Goal: Communication & Community: Answer question/provide support

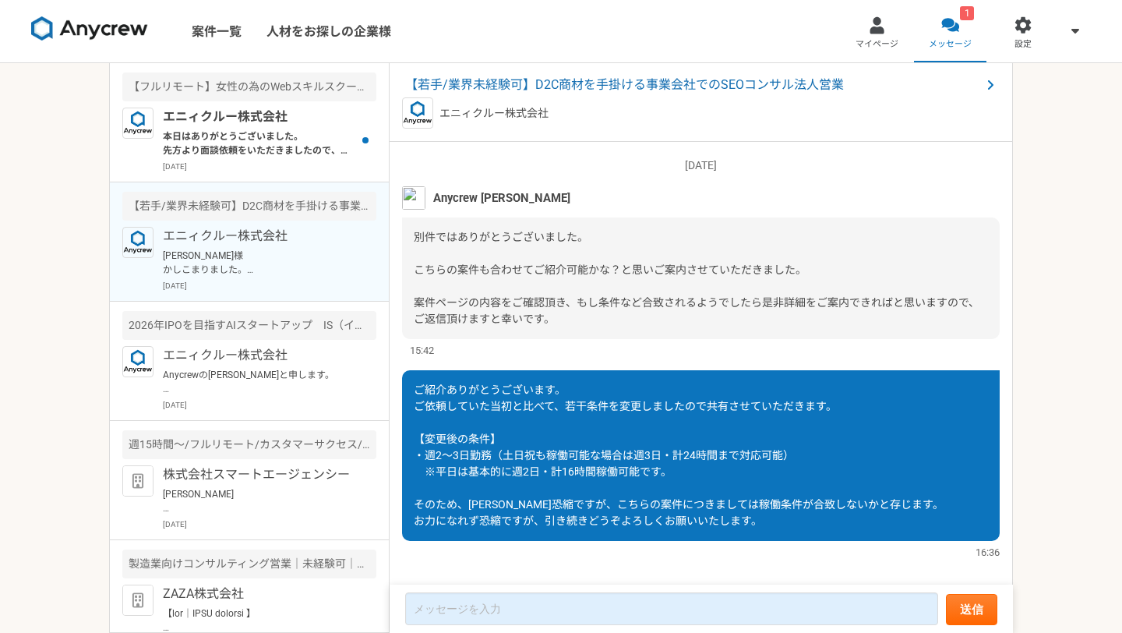
scroll to position [618, 0]
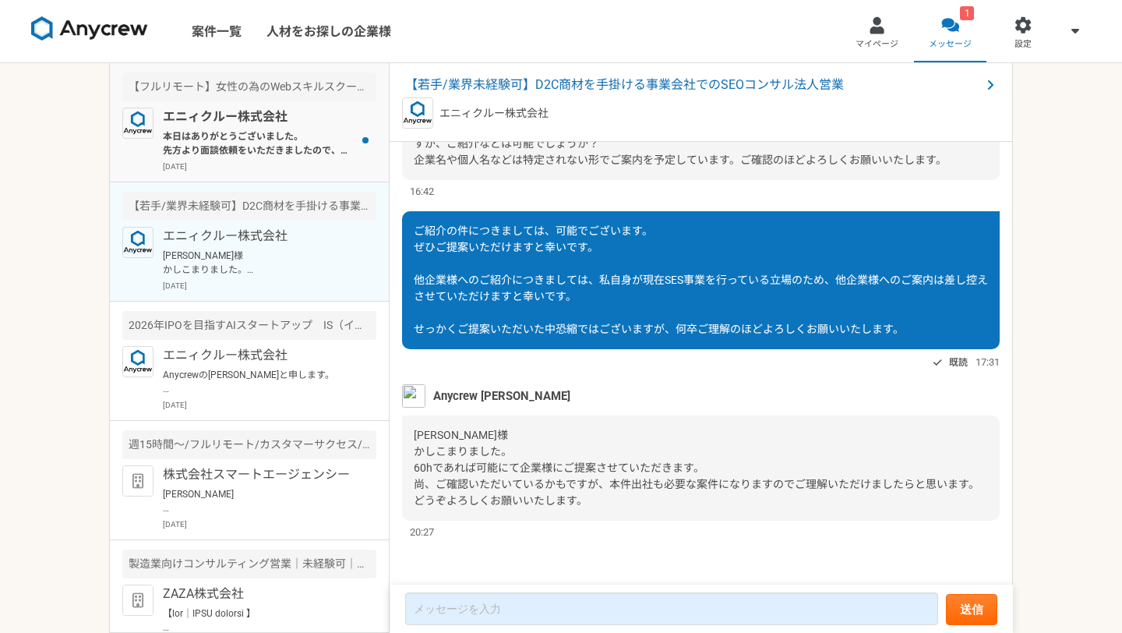
click at [308, 132] on p "本日はありがとうございました。 先方より面談依頼をいただきましたので、来週の候補日を複数いただけますでしょうか。 ご確認よろしくお願いいたします。" at bounding box center [259, 143] width 192 height 28
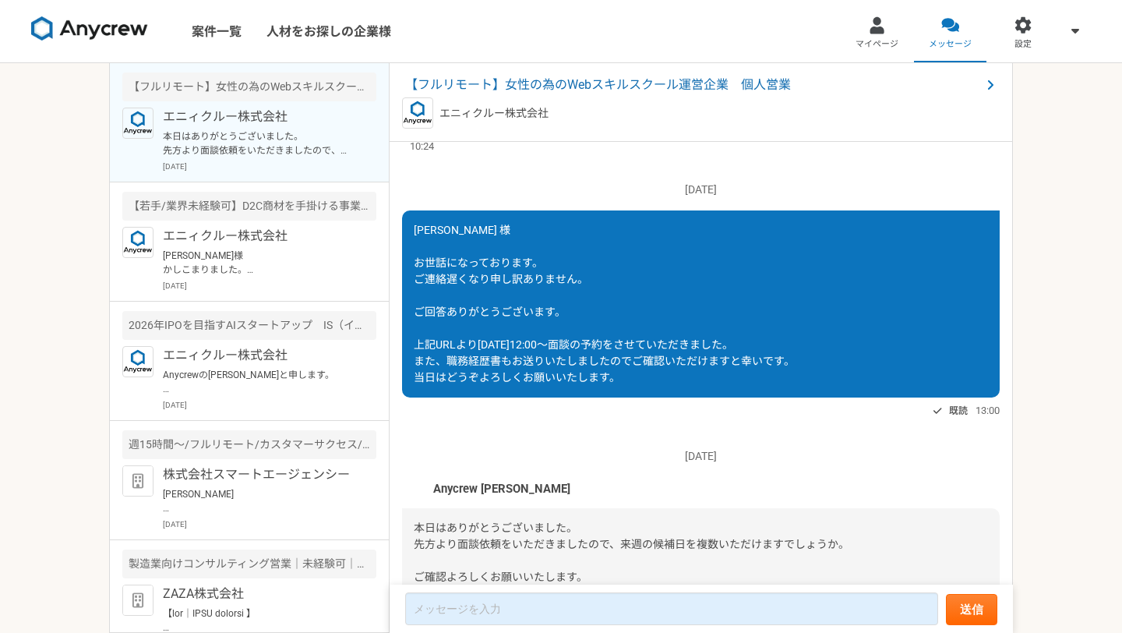
scroll to position [878, 0]
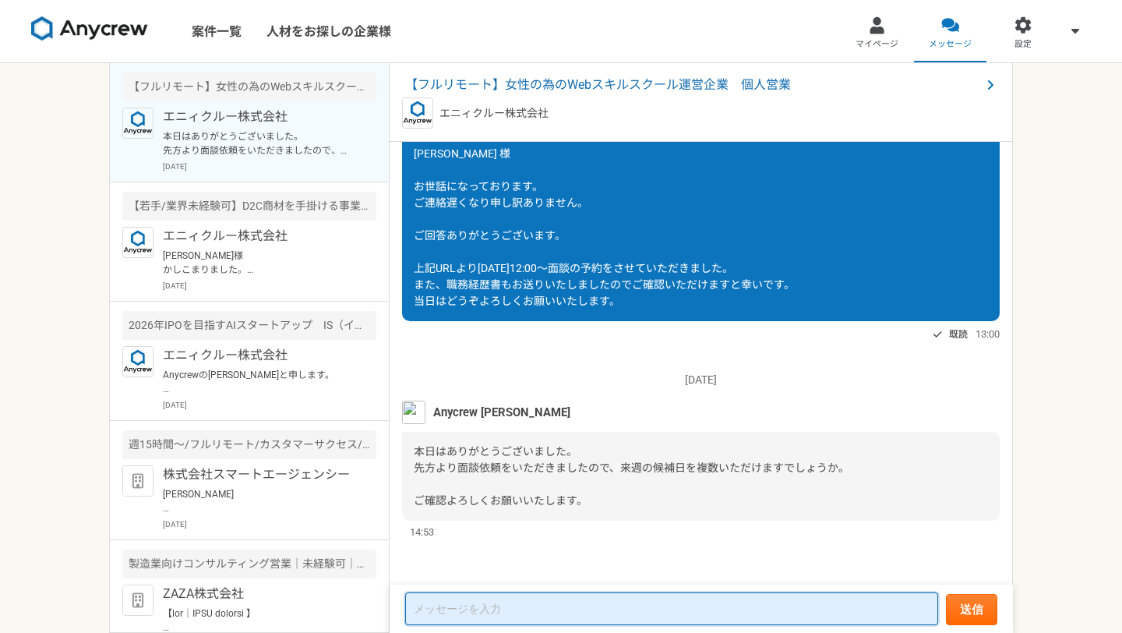
click at [650, 605] on textarea at bounding box center [671, 608] width 533 height 33
type textarea "あ"
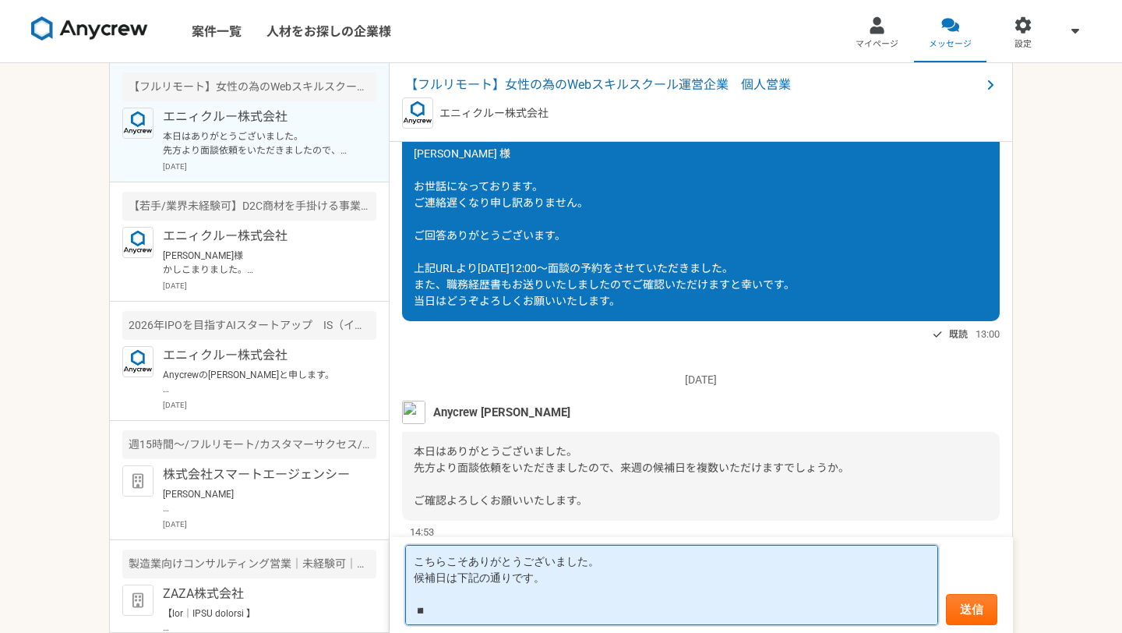
click at [592, 599] on textarea "こちらこそありがとうございました。 候補日は下記の通りです。 ◾️" at bounding box center [671, 585] width 533 height 80
click at [471, 609] on textarea "こちらこそありがとうございました。 候補日は下記の通りです。 ◾️" at bounding box center [671, 585] width 533 height 80
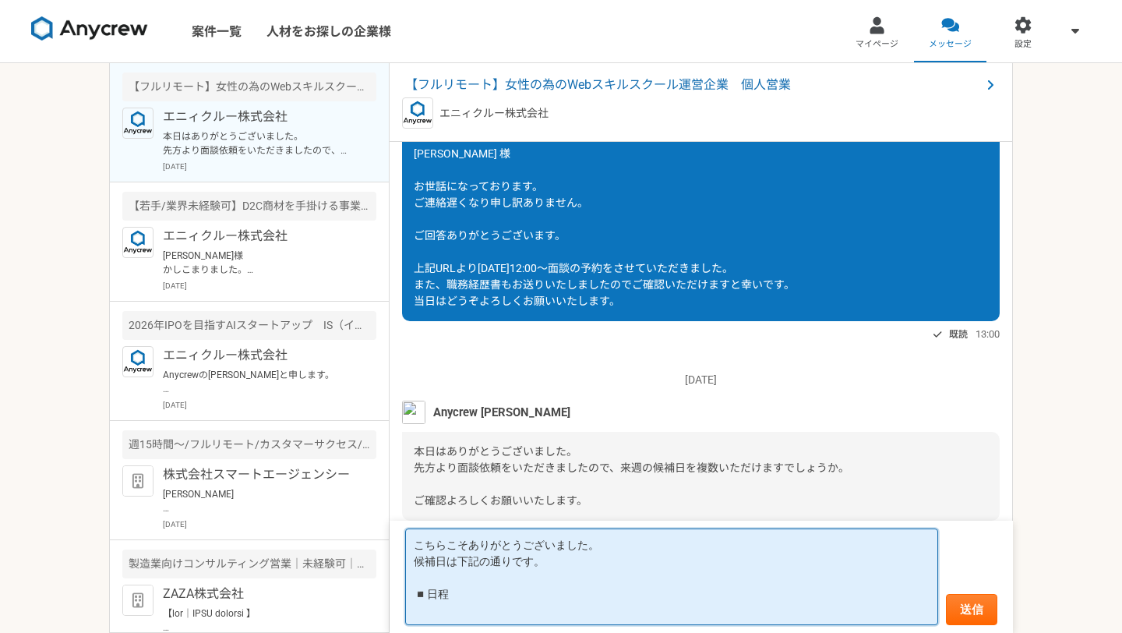
click at [469, 614] on textarea "こちらこそありがとうございました。 候補日は下記の通りです。 ◾️日程" at bounding box center [671, 576] width 533 height 97
click at [442, 612] on textarea "こちらこそありがとうございました。 候補日は下記の通りです。 ◾️日程" at bounding box center [671, 576] width 533 height 97
drag, startPoint x: 468, startPoint y: 613, endPoint x: 415, endPoint y: 609, distance: 53.1
click at [415, 609] on textarea "こちらこそありがとうございました。 候補日は下記の通りです。 ◾️日程 [DATE]" at bounding box center [671, 576] width 533 height 97
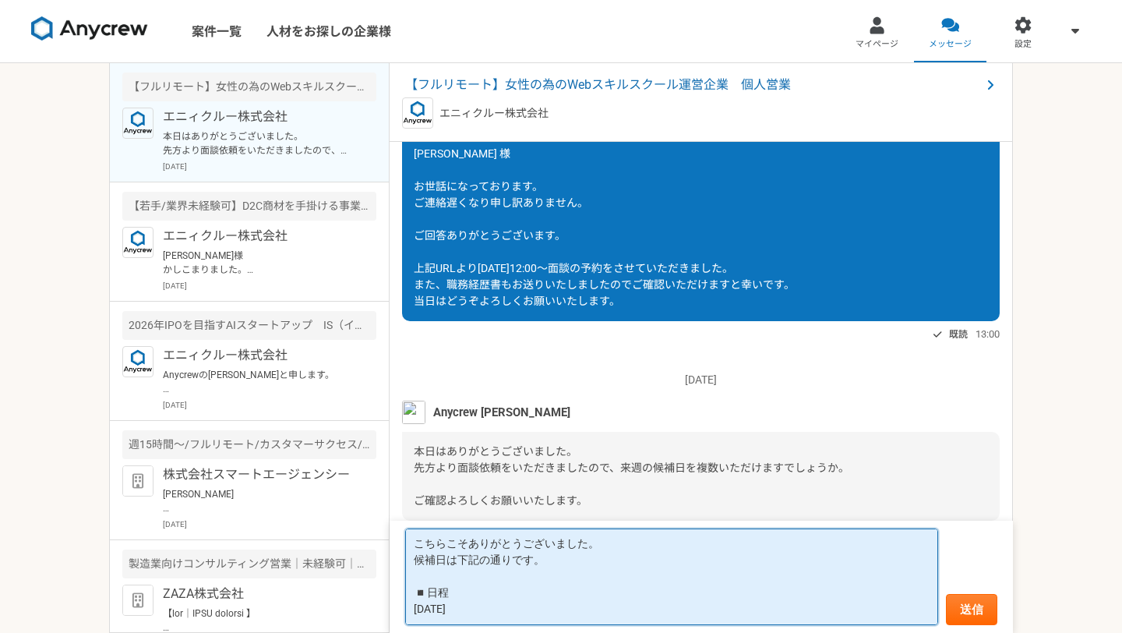
click at [477, 610] on textarea "こちらこそありがとうございました。 候補日は下記の通りです。 ◾️日程 [DATE]" at bounding box center [671, 576] width 533 height 97
click at [508, 571] on textarea "こちらこそありがとうございました。 候補日は下記の通りです。 ◾️日程 [DATE] 18:00〜" at bounding box center [671, 576] width 533 height 97
drag, startPoint x: 511, startPoint y: 609, endPoint x: 409, endPoint y: 602, distance: 102.3
click at [409, 602] on textarea "こちらこそありがとうございました。 候補日は下記の通りです。 ◾️日程 [DATE] 18:00〜" at bounding box center [671, 576] width 533 height 97
click at [528, 607] on textarea "こちらこそありがとうございました。 候補日は下記の通りです。 ◾️日程 [DATE] 18:00〜" at bounding box center [671, 576] width 533 height 97
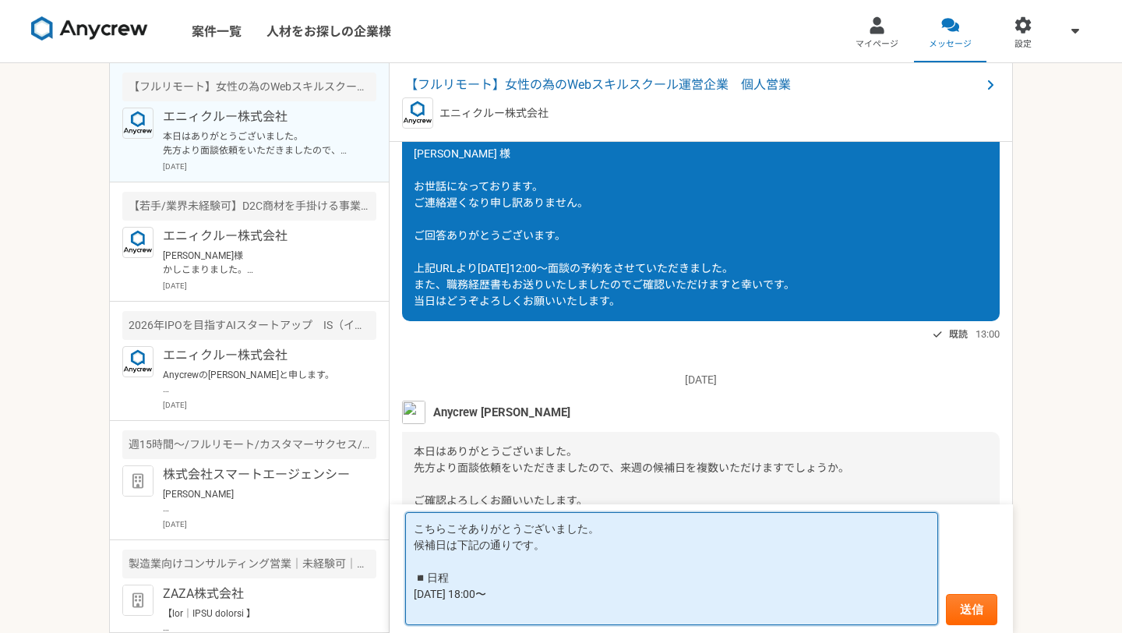
paste textarea "[DATE] 18:00〜"
click at [457, 611] on textarea "こちらこそありがとうございました。 候補日は下記の通りです。 ◾️日程 [DATE] 18:00〜 [DATE] 18:00〜" at bounding box center [671, 568] width 533 height 113
drag, startPoint x: 516, startPoint y: 611, endPoint x: 408, endPoint y: 608, distance: 107.6
click at [408, 608] on textarea "こちらこそありがとうございました。 候補日は下記の通りです。 ◾️日程 [DATE] 18:00〜 [DATE] 18:00〜" at bounding box center [671, 568] width 533 height 113
click at [518, 605] on textarea "こちらこそありがとうございました。 候補日は下記の通りです。 ◾️日程 [DATE] 18:00〜 [DATE] 18:00〜" at bounding box center [671, 568] width 533 height 113
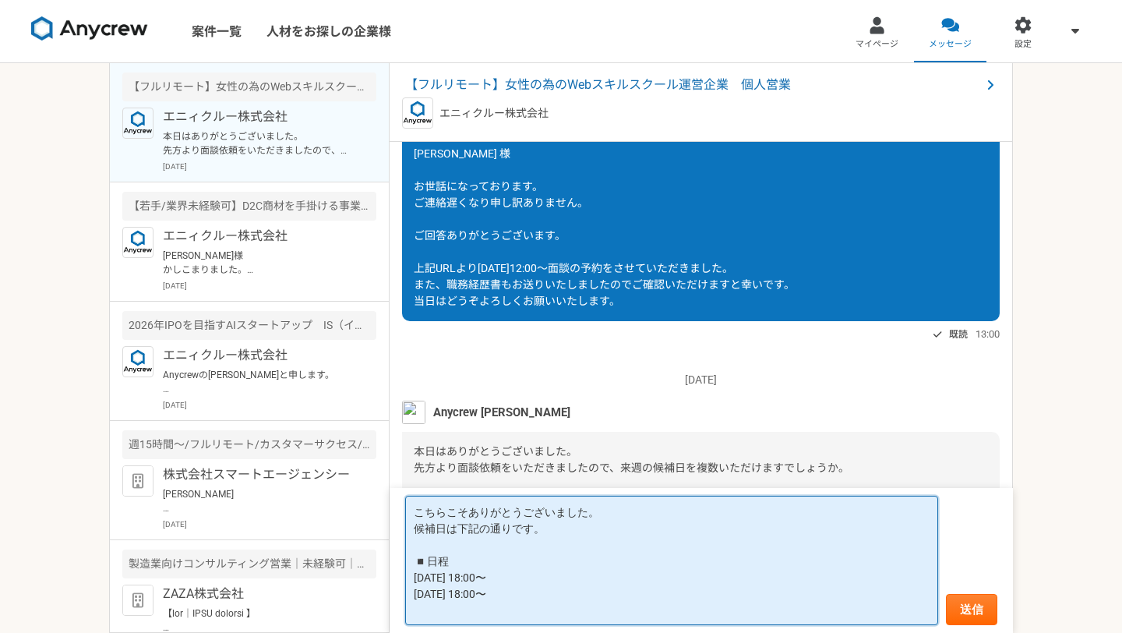
paste textarea "[DATE] 18:00〜"
click at [440, 591] on textarea "こちらこそありがとうございました。 候補日は下記の通りです。 ◾️日程 [DATE] 18:00〜 [DATE] 18:00〜 [DATE] 18:00〜" at bounding box center [671, 560] width 533 height 129
click at [538, 609] on textarea "こちらこそありがとうございました。 候補日は下記の通りです。 ◾️日程 [DATE] 18:00〜 [DATE] 18:00〜 [DATE] 18:00〜" at bounding box center [671, 560] width 533 height 129
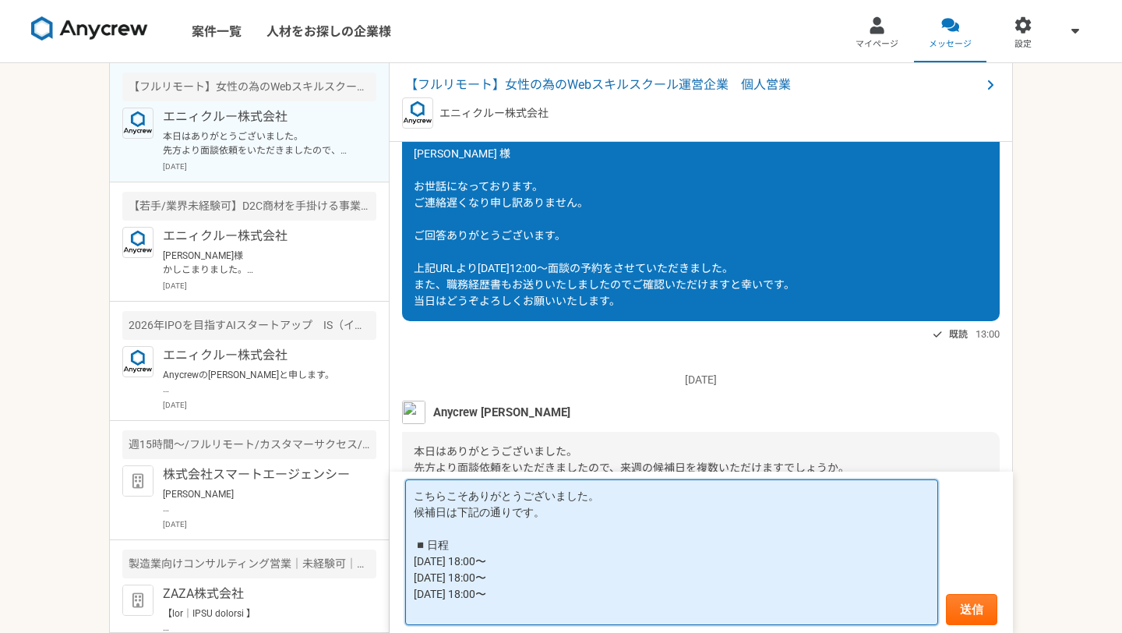
scroll to position [0, 0]
drag, startPoint x: 507, startPoint y: 591, endPoint x: 414, endPoint y: 593, distance: 92.7
click at [414, 593] on textarea "こちらこそありがとうございました。 候補日は下記の通りです。 ◾️日程 [DATE] 18:00〜 [DATE] 18:00〜 [DATE] 18:00〜" at bounding box center [671, 552] width 533 height 146
click at [430, 606] on textarea "こちらこそありがとうございました。 候補日は下記の通りです。 ◾️日程 [DATE] 18:00〜 [DATE] 18:00〜 [DATE] 18:00〜" at bounding box center [671, 552] width 533 height 146
paste textarea "[DATE] 18:00〜"
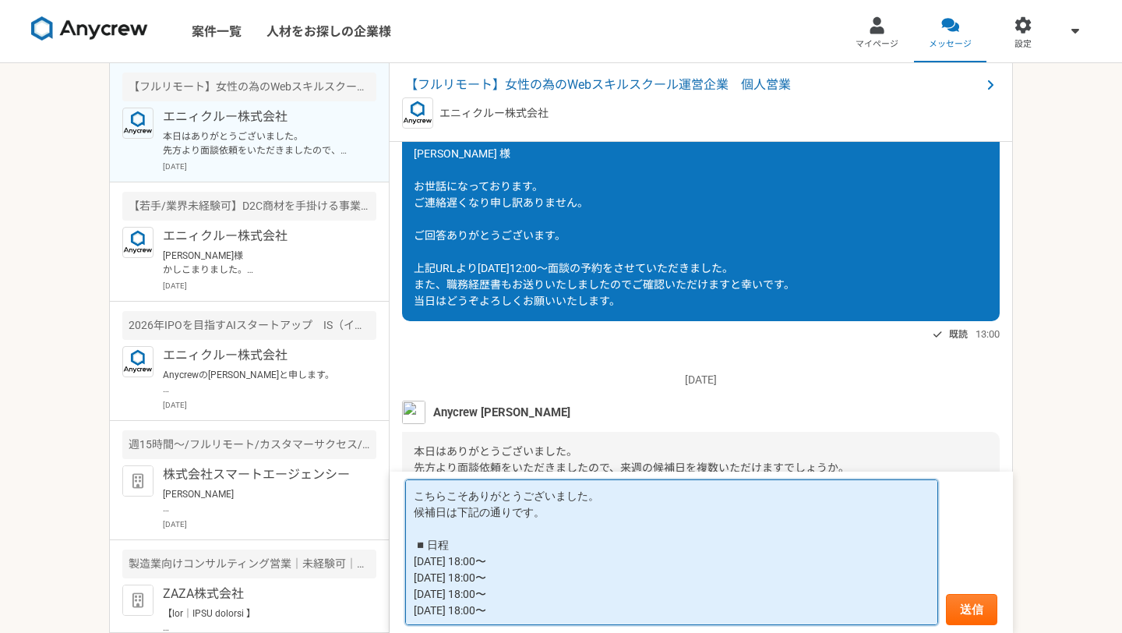
click at [443, 612] on textarea "こちらこそありがとうございました。 候補日は下記の通りです。 ◾️日程 [DATE] 18:00〜 [DATE] 18:00〜 [DATE] 18:00〜 […" at bounding box center [671, 552] width 533 height 146
drag, startPoint x: 511, startPoint y: 614, endPoint x: 369, endPoint y: 615, distance: 141.8
click at [369, 615] on main "【フルリモート】女性の為のWebスキルスクール運営企業　個人営業 エニィクルー株式会社 本日はありがとうございました。 先方より面談依頼をいただきましたので、…" at bounding box center [561, 348] width 904 height 570
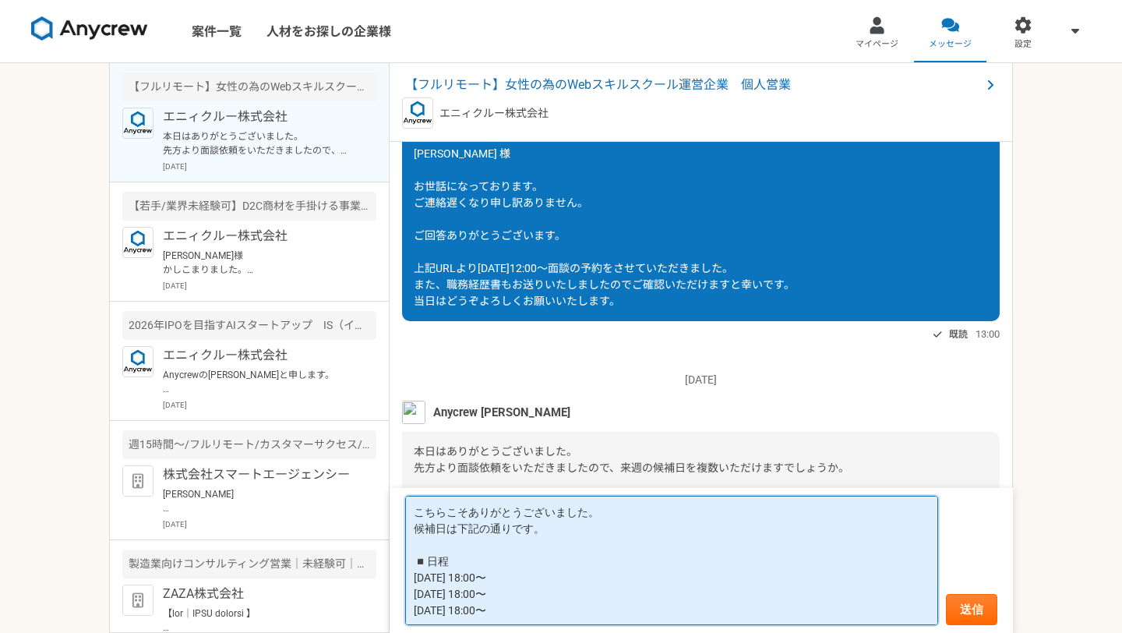
click at [472, 577] on textarea "こちらこそありがとうございました。 候補日は下記の通りです。 ◾️日程 [DATE] 18:00〜 [DATE] 18:00〜 [DATE] 18:00〜" at bounding box center [671, 560] width 533 height 129
type textarea "こちらこそありがとうございました。 候補日は下記の通りです。 ◾️日程 [DATE] 18:00〜 [DATE] 18:00〜 [DATE] 18:00〜"
click at [528, 586] on textarea "こちらこそありがとうございました。 候補日は下記の通りです。 ◾️日程 [DATE] 18:00〜 [DATE] 18:00〜 [DATE] 18:00〜" at bounding box center [671, 560] width 533 height 129
drag, startPoint x: 418, startPoint y: 512, endPoint x: 500, endPoint y: 627, distance: 141.4
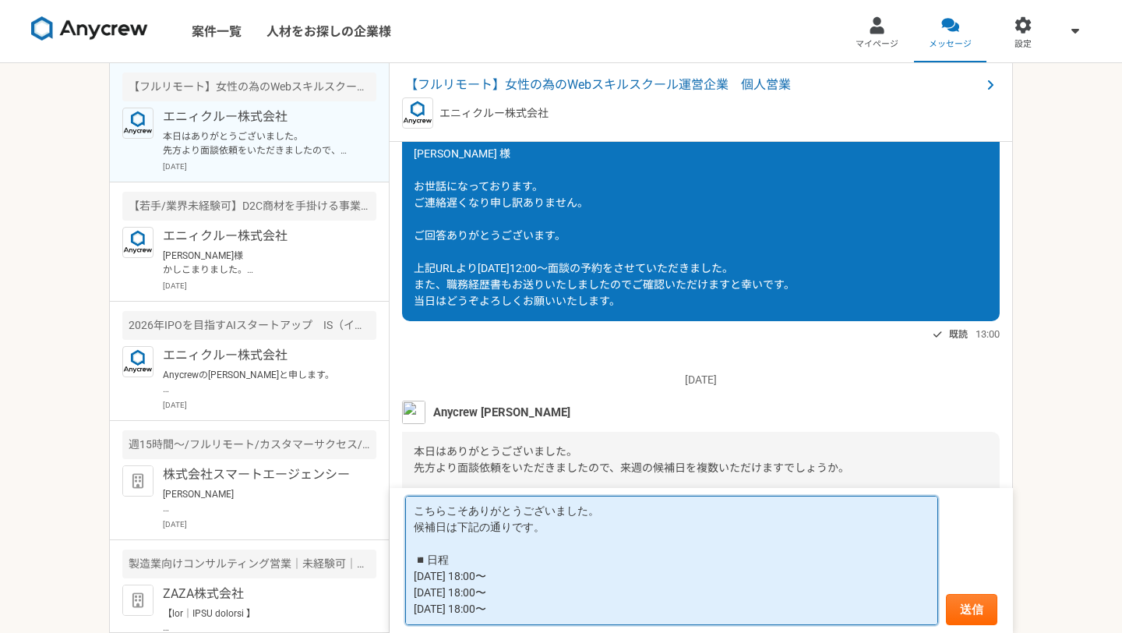
click at [500, 627] on form "こちらこそありがとうございました。 候補日は下記の通りです。 ◾️日程 [DATE] 18:00〜 [DATE] 18:00〜 [DATE] 18:00〜 送信" at bounding box center [701, 560] width 623 height 145
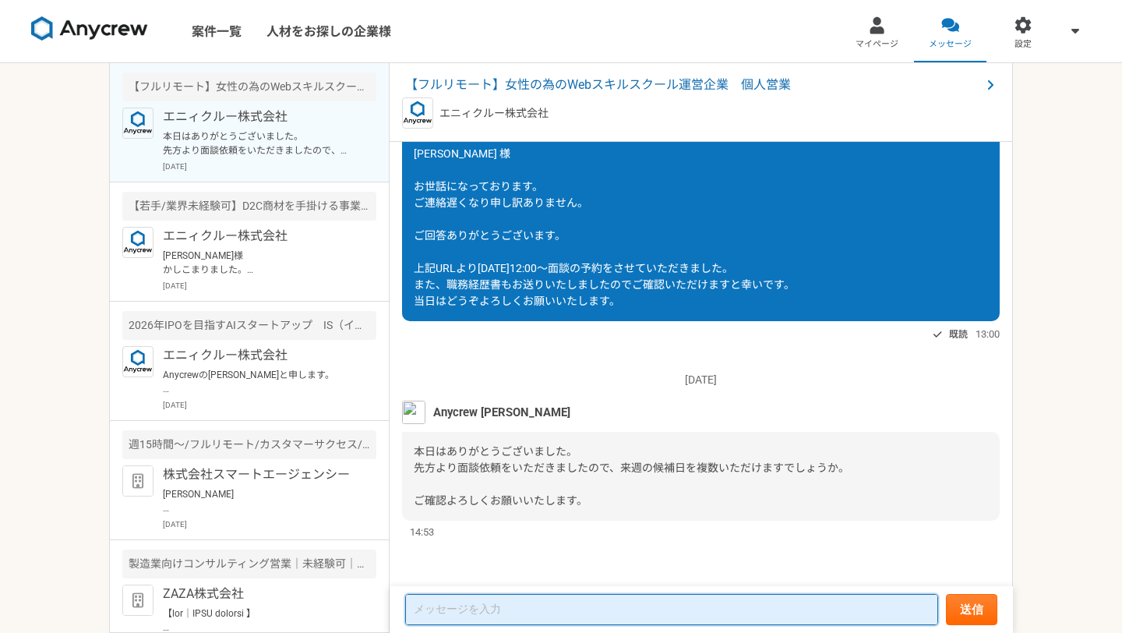
scroll to position [0, 0]
click at [565, 619] on textarea at bounding box center [671, 609] width 533 height 31
paste textarea "こちらこそ、ありがとうございました。 候補日は下記の通りです。 日程が限られており恐縮ですが、ご調整いただけますと幸いです。 ◾️日程 ・[DATE]18:0…"
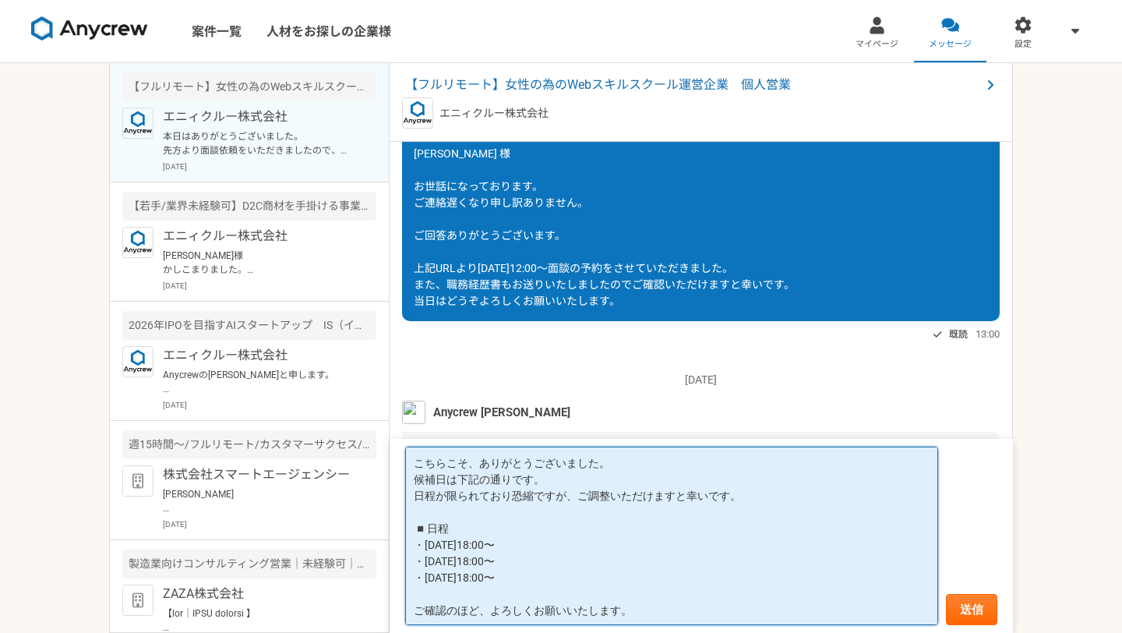
scroll to position [2, 0]
type textarea "こちらこそ、ありがとうございました。 候補日は下記の通りです。 日程が限られており恐縮ですが、ご調整いただけますと幸いです。 ◾️日程 ・[DATE]18:0…"
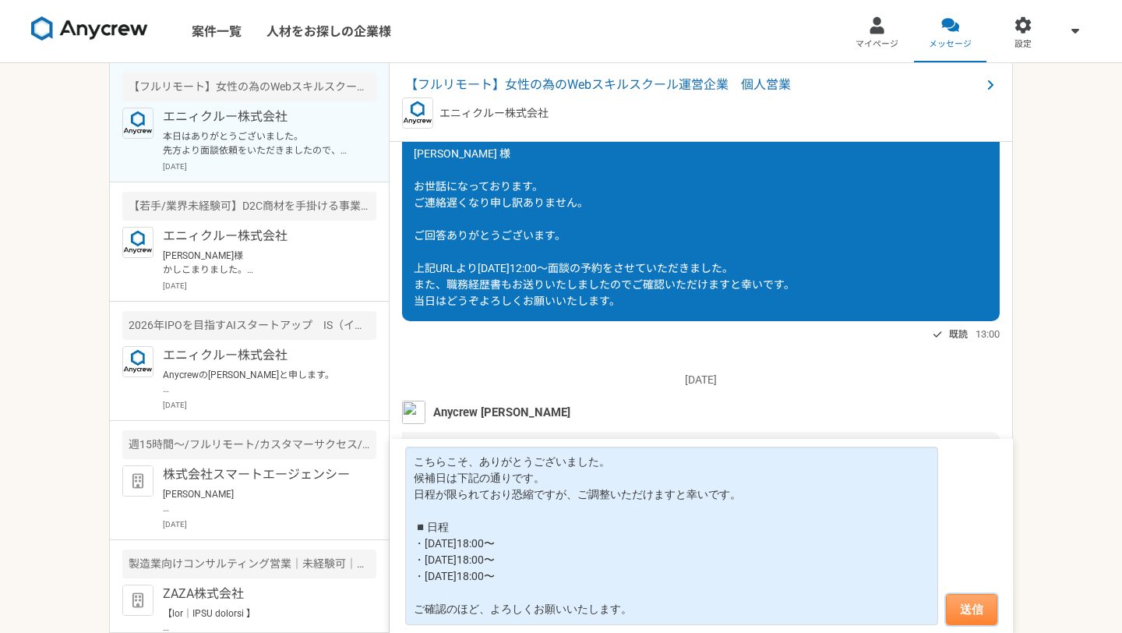
click at [974, 599] on button "送信" at bounding box center [971, 609] width 51 height 31
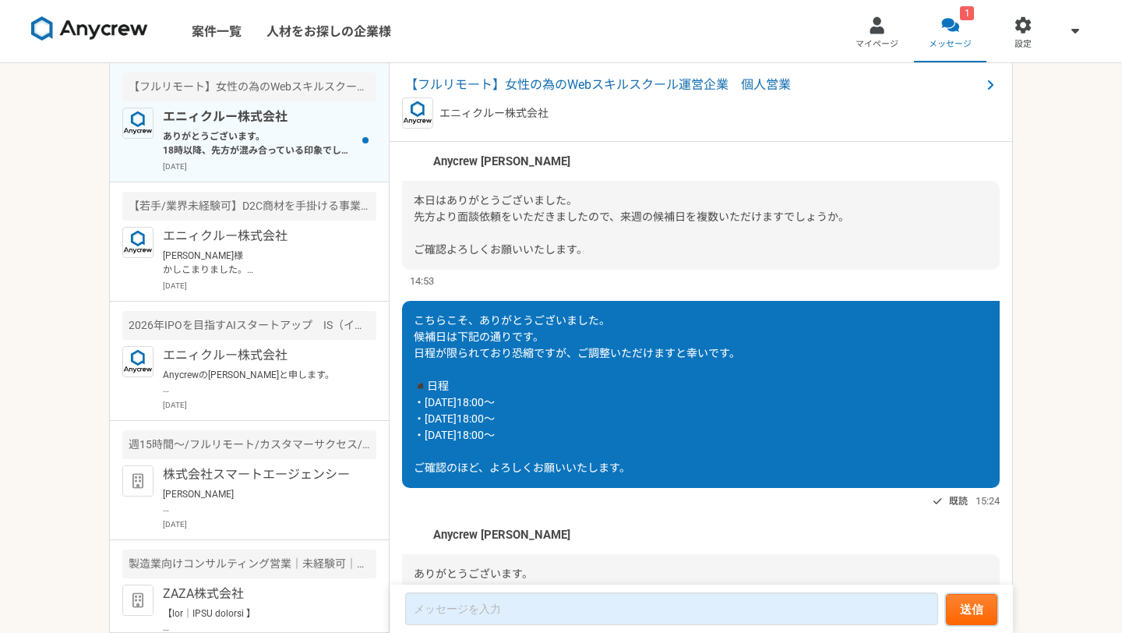
scroll to position [1252, 0]
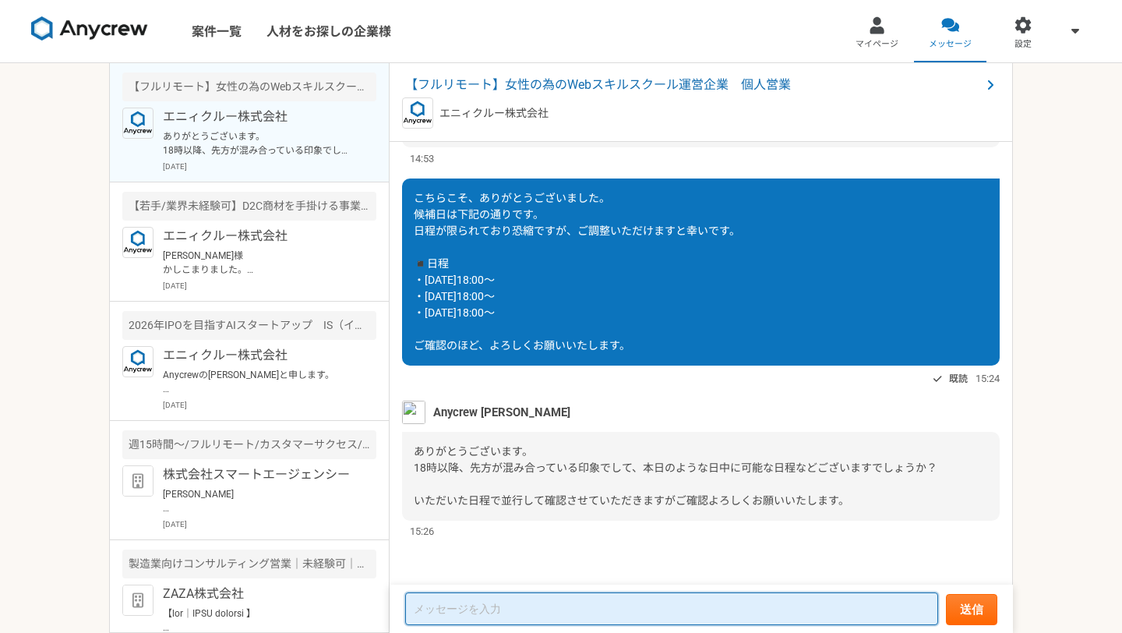
click at [655, 600] on textarea at bounding box center [671, 608] width 533 height 33
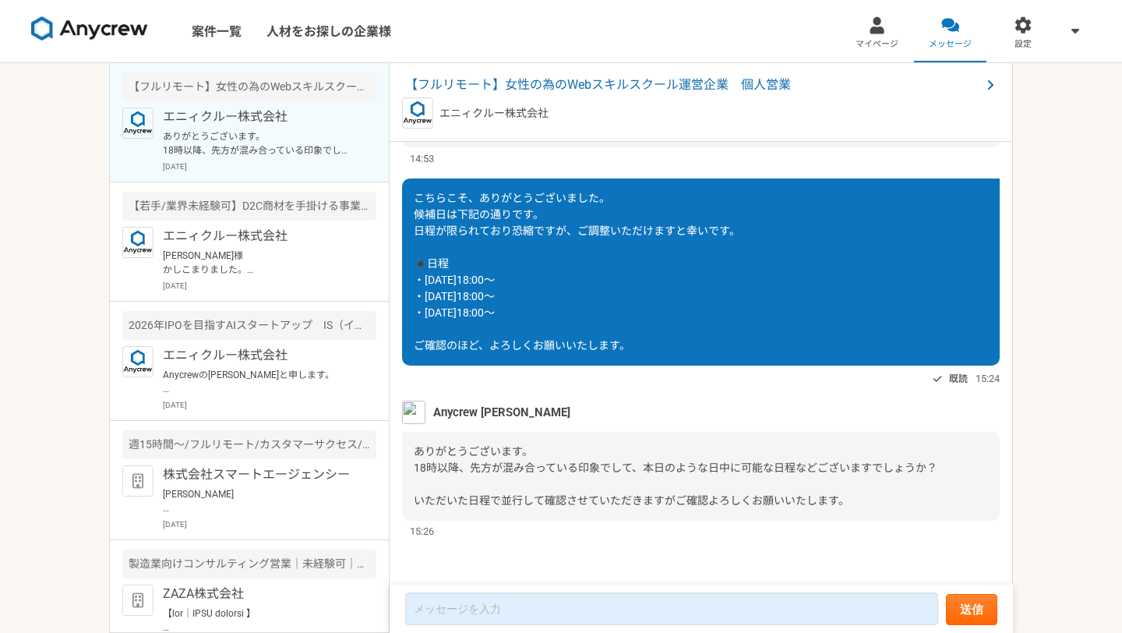
click at [426, 298] on span "こちらこそ、ありがとうございました。 候補日は下記の通りです。 日程が限られており恐縮ですが、ご調整いただけますと幸いです。 ◾️日程 ・[DATE]18:0…" at bounding box center [577, 272] width 327 height 160
drag, startPoint x: 415, startPoint y: 296, endPoint x: 553, endPoint y: 323, distance: 140.5
click at [553, 323] on div "こちらこそ、ありがとうございました。 候補日は下記の通りです。 日程が限られており恐縮ですが、ご調整いただけますと幸いです。 ◾️日程 ・[DATE]18:0…" at bounding box center [701, 271] width 598 height 187
copy span "・[DATE]18:00〜 ・[DATE]18:00〜"
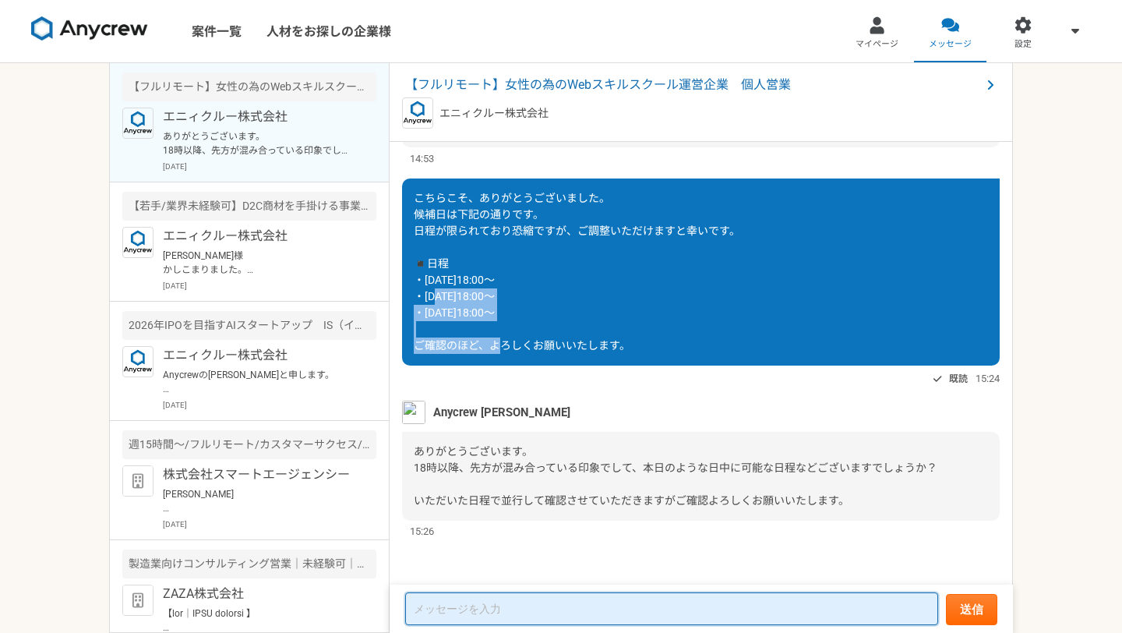
click at [425, 611] on textarea at bounding box center [671, 608] width 533 height 33
paste textarea "・[DATE]18:00〜 ・[DATE]18:00〜"
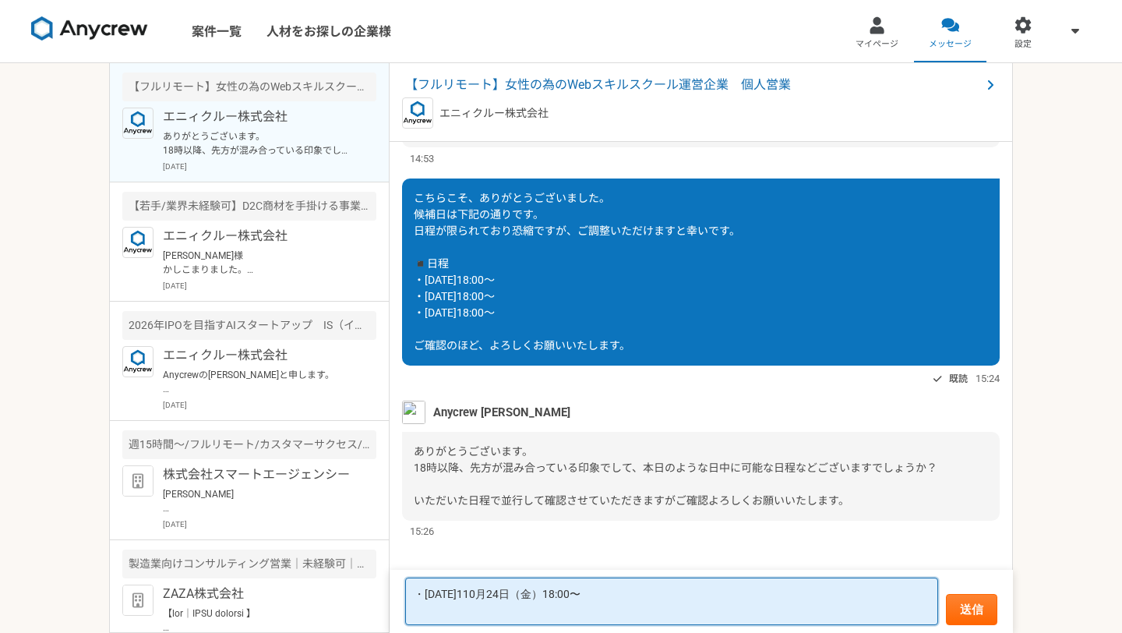
type textarea "・[DATE][DATE]18:00〜"
drag, startPoint x: 639, startPoint y: 595, endPoint x: 369, endPoint y: 560, distance: 272.6
click at [369, 560] on main "【フルリモート】女性の為のWebスキルスクール運営企業　個人営業 エニィクルー株式会社 ありがとうございます。 18時以降、先方が混み合っている印象でして、本…" at bounding box center [561, 348] width 904 height 570
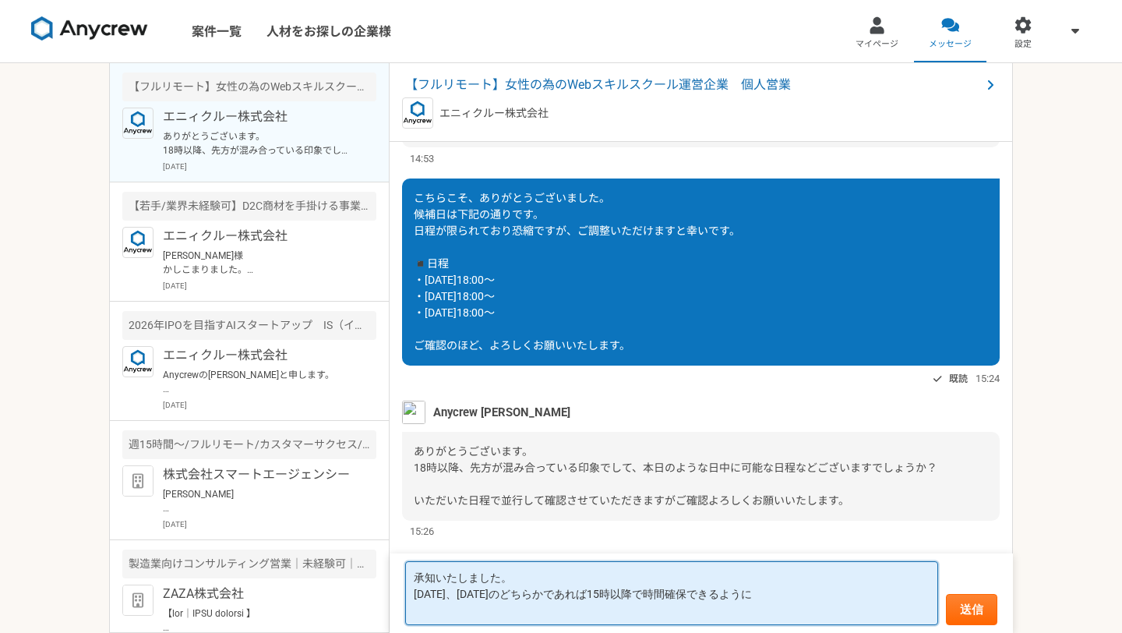
click at [600, 591] on textarea "承知いたしました。 [DATE]、[DATE]のどちらかであれば15時以降で時間確保できるように" at bounding box center [671, 593] width 533 height 64
click at [766, 596] on textarea "承知いたしました。 [DATE]、[DATE]のどちらかであれば15時以降で時間確保できるように" at bounding box center [671, 593] width 533 height 64
click at [750, 596] on textarea "承知いたしました。 [DATE]、[DATE]のどちらかであれば15時以降で時間確保できるように調整します。" at bounding box center [671, 593] width 533 height 64
click at [818, 601] on textarea "承知いたしました。 [DATE]、[DATE]のどちらかであれば15時以降で時間確保できるよう調整します。" at bounding box center [671, 593] width 533 height 64
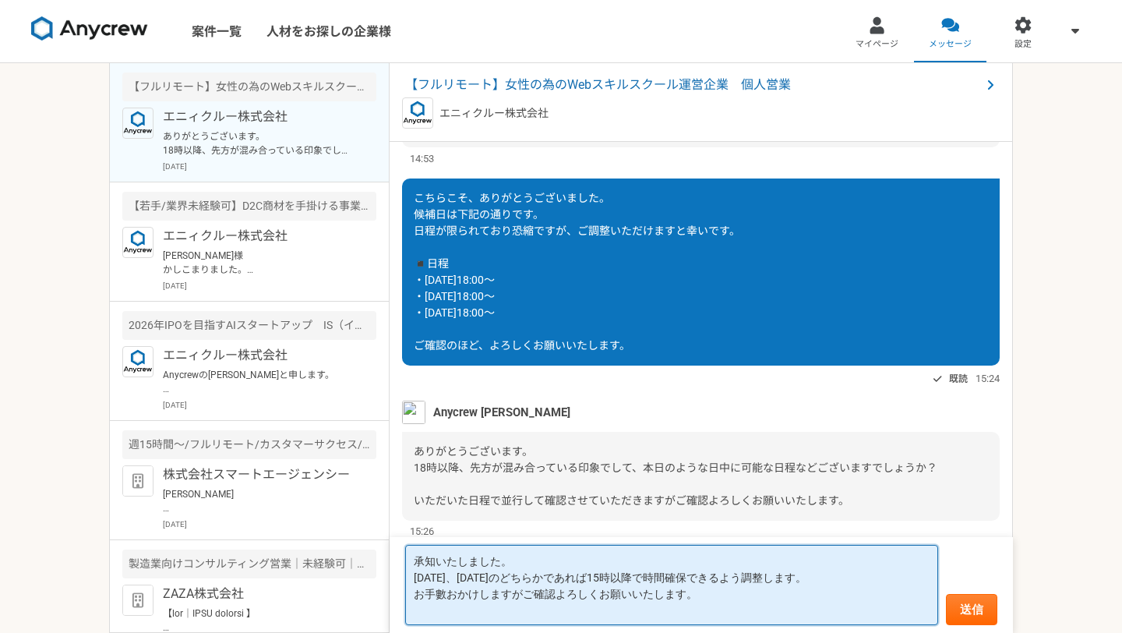
click at [567, 573] on textarea "承知いたしました。 [DATE]、[DATE]のどちらかであれば15時以降で時間確保できるよう調整します。 お手數おかけしますがご確認よろしくお願いいたします。" at bounding box center [671, 585] width 533 height 80
click at [666, 577] on textarea "承知いたしました。 [DATE]、[DATE]のどちらかであれば15時以降で時間確保できるよう調整します。 お手數おかけしますがご確認よろしくお願いいたします。" at bounding box center [671, 585] width 533 height 80
click at [682, 584] on textarea "承知いたしました。 [DATE]、[DATE]のどちらかであれば15時以降で時間確保できるよう調整します。 お手數おかけしますがご確認よろしくお願いいたします。" at bounding box center [671, 585] width 533 height 80
click at [642, 574] on textarea "承知いたしました。 [DATE]、[DATE]のどちらかであれば15時以降で時間確保できるよう調整します。 お手數おかけしますがご確認よろしくお願いいたします。" at bounding box center [671, 585] width 533 height 80
click at [743, 602] on textarea "承知いたしました。 [DATE]、[DATE]のどちらかであれば15時以降で時間確保できるよう調整します。 お手數おかけしますがご確認よろしくお願いいたします。" at bounding box center [671, 585] width 533 height 80
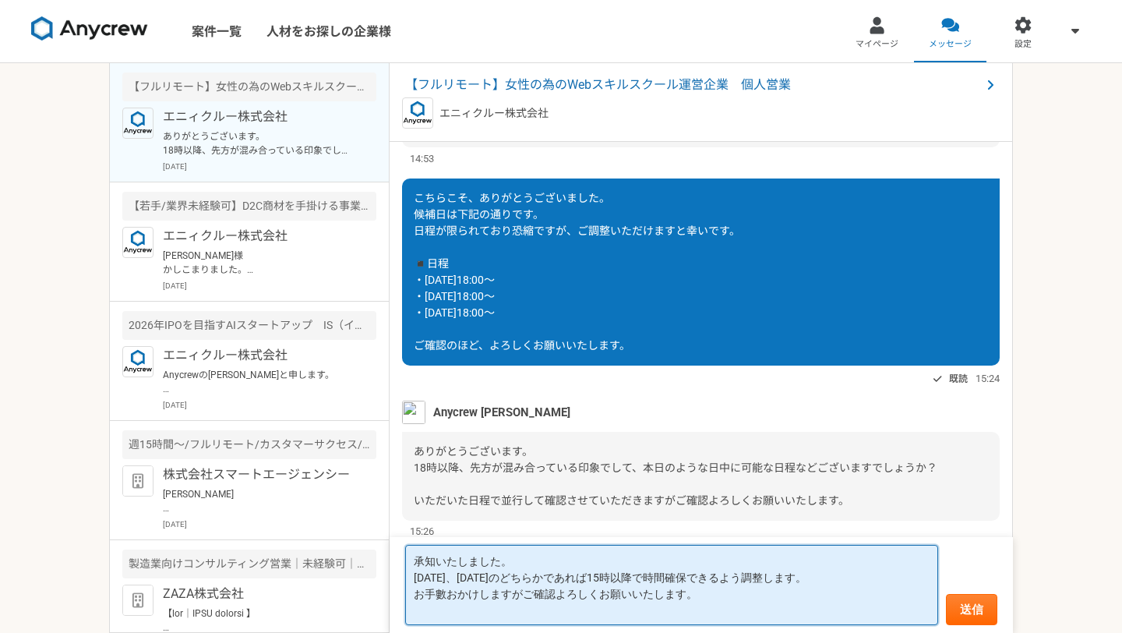
click at [602, 576] on textarea "承知いたしました。 [DATE]、[DATE]のどちらかであれば15時以降で時間確保できるよう調整します。 お手數おかけしますがご確認よろしくお願いいたします。" at bounding box center [671, 585] width 533 height 80
click at [700, 600] on textarea "承知いたしました。 [DATE]、[DATE]のどちらかであれば14時以降で時間確保できるよう調整します。 お手數おかけしますがご確認よろしくお願いいたします。" at bounding box center [671, 585] width 533 height 80
click at [807, 577] on textarea "承知いたしました。 [DATE]、[DATE]のどちらかであれば14時以降で時間確保できるよう調整します。 お手數おかけしますがご確認よろしくお願いいたします。" at bounding box center [671, 585] width 533 height 80
click at [743, 608] on textarea "承知いたしました。 [DATE]、[DATE]のどちらかであれば14時以降で時間確保できるよう調整します。 お手數おかけしますがご確認よろしくお願いいたします。" at bounding box center [671, 585] width 533 height 80
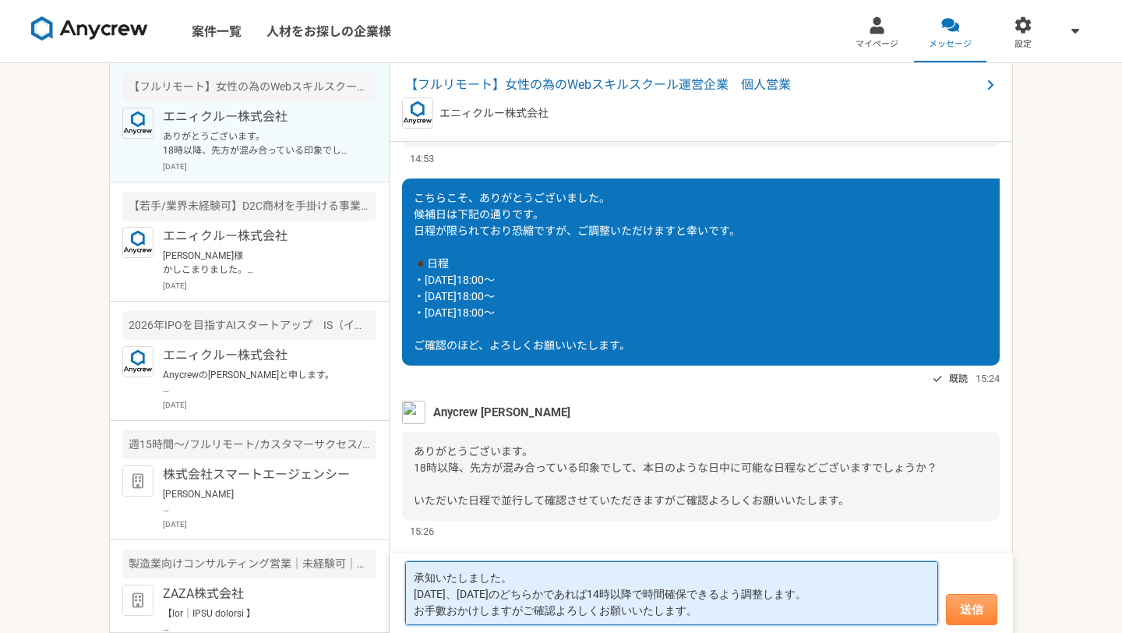
type textarea "承知いたしました。 [DATE]、[DATE]のどちらかであれば14時以降で時間確保できるよう調整します。 お手數おかけしますがご確認よろしくお願いいたします。"
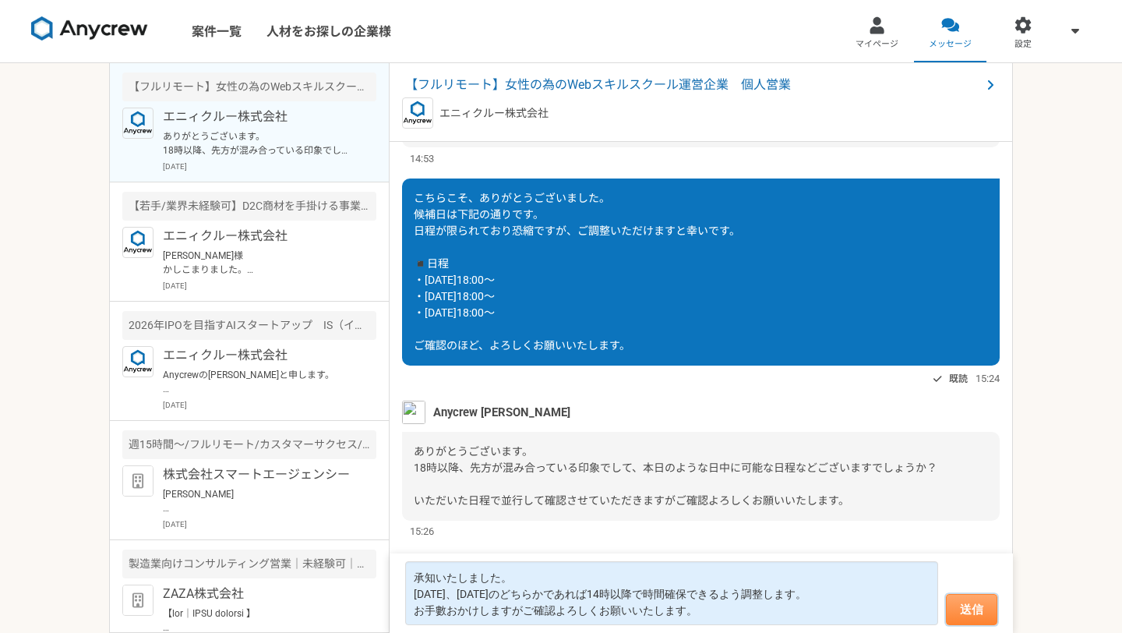
click at [966, 606] on button "送信" at bounding box center [971, 609] width 51 height 31
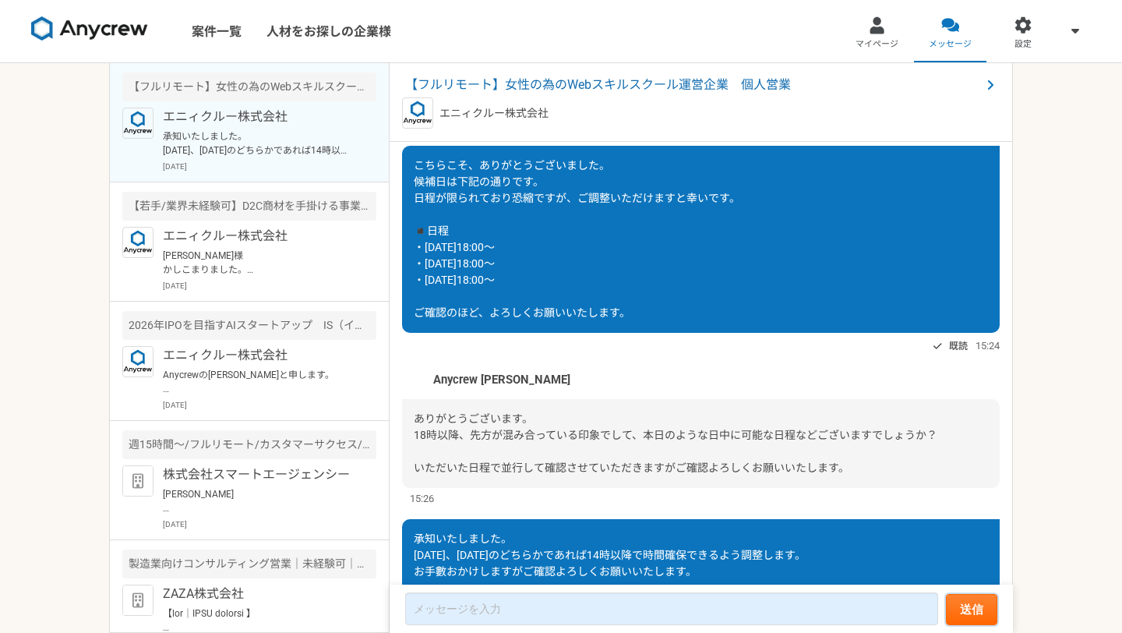
scroll to position [1355, 0]
